Goal: Task Accomplishment & Management: Use online tool/utility

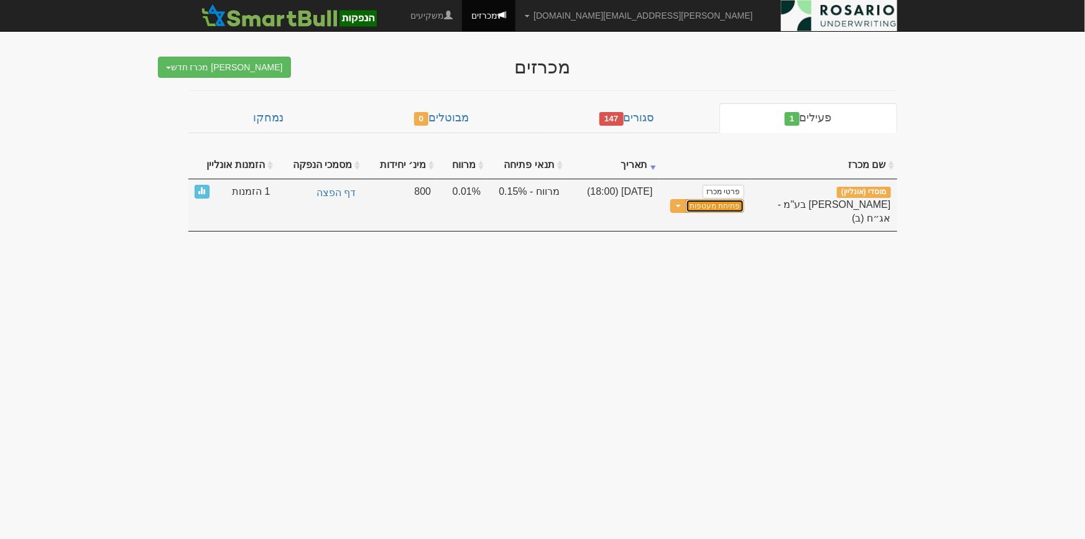
click at [725, 211] on button "פתיחת מעטפות" at bounding box center [715, 206] width 58 height 14
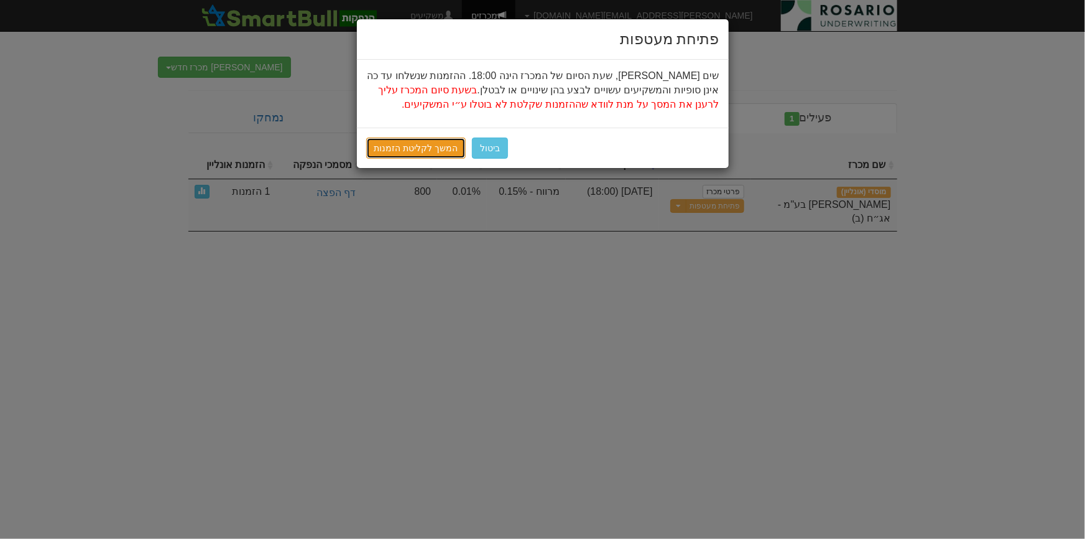
click at [422, 151] on link "המשך לקליטת הזמנות" at bounding box center [416, 147] width 100 height 21
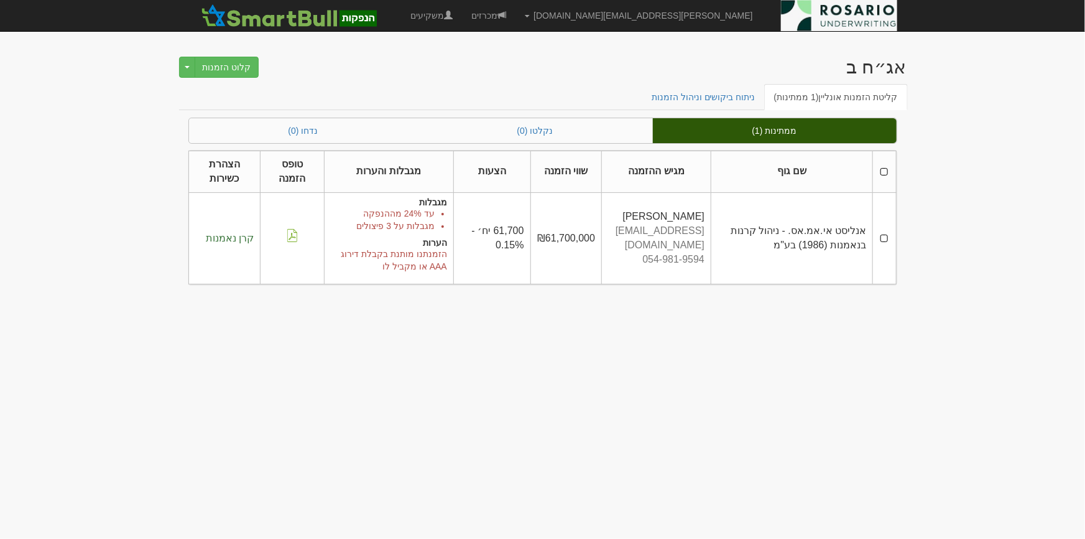
click at [886, 236] on td at bounding box center [884, 238] width 23 height 92
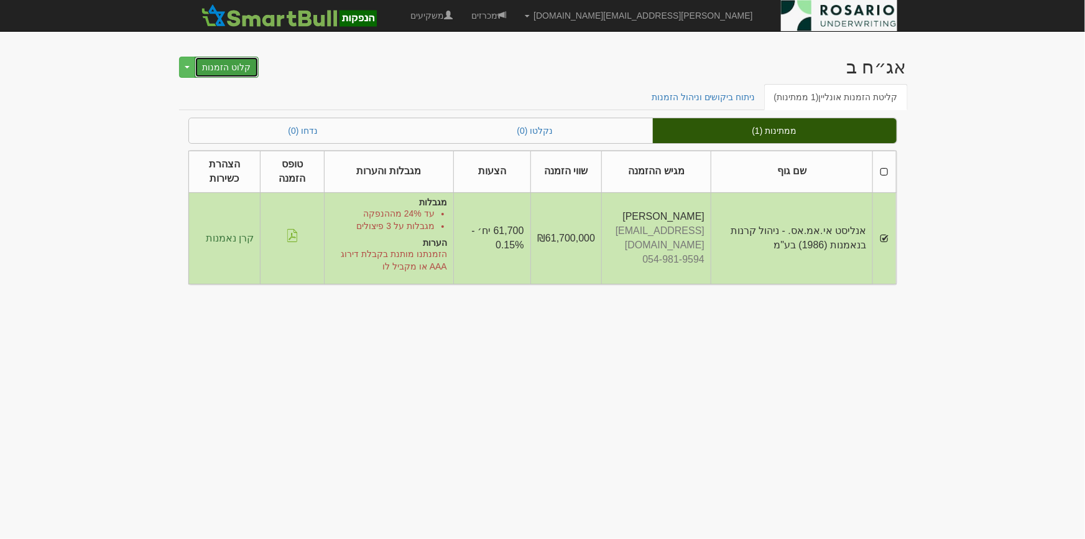
click at [198, 65] on button "קלוט הזמנות" at bounding box center [227, 67] width 65 height 21
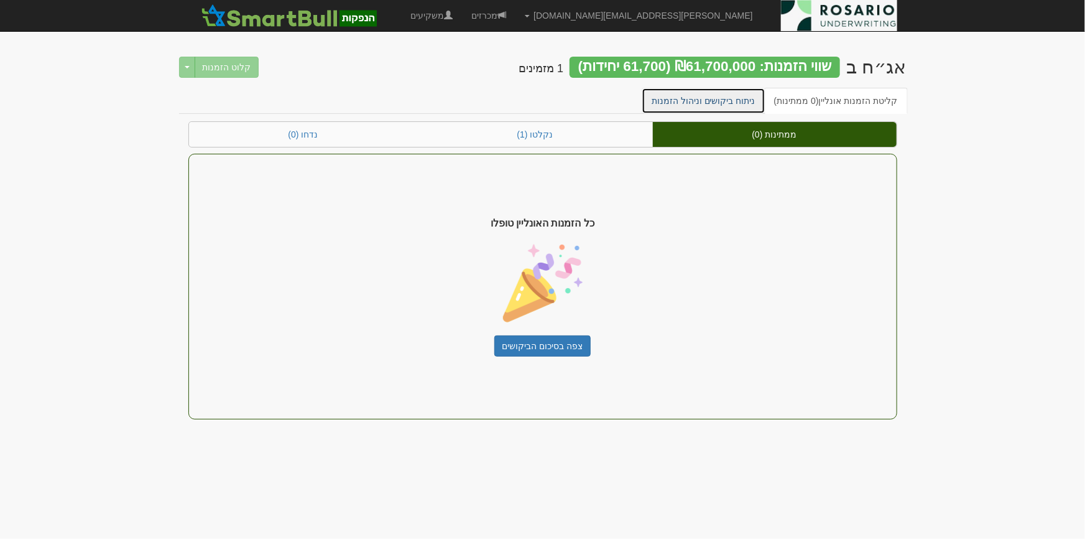
click at [766, 103] on link "ניתוח ביקושים וניהול הזמנות" at bounding box center [704, 101] width 124 height 26
